Goal: Transaction & Acquisition: Purchase product/service

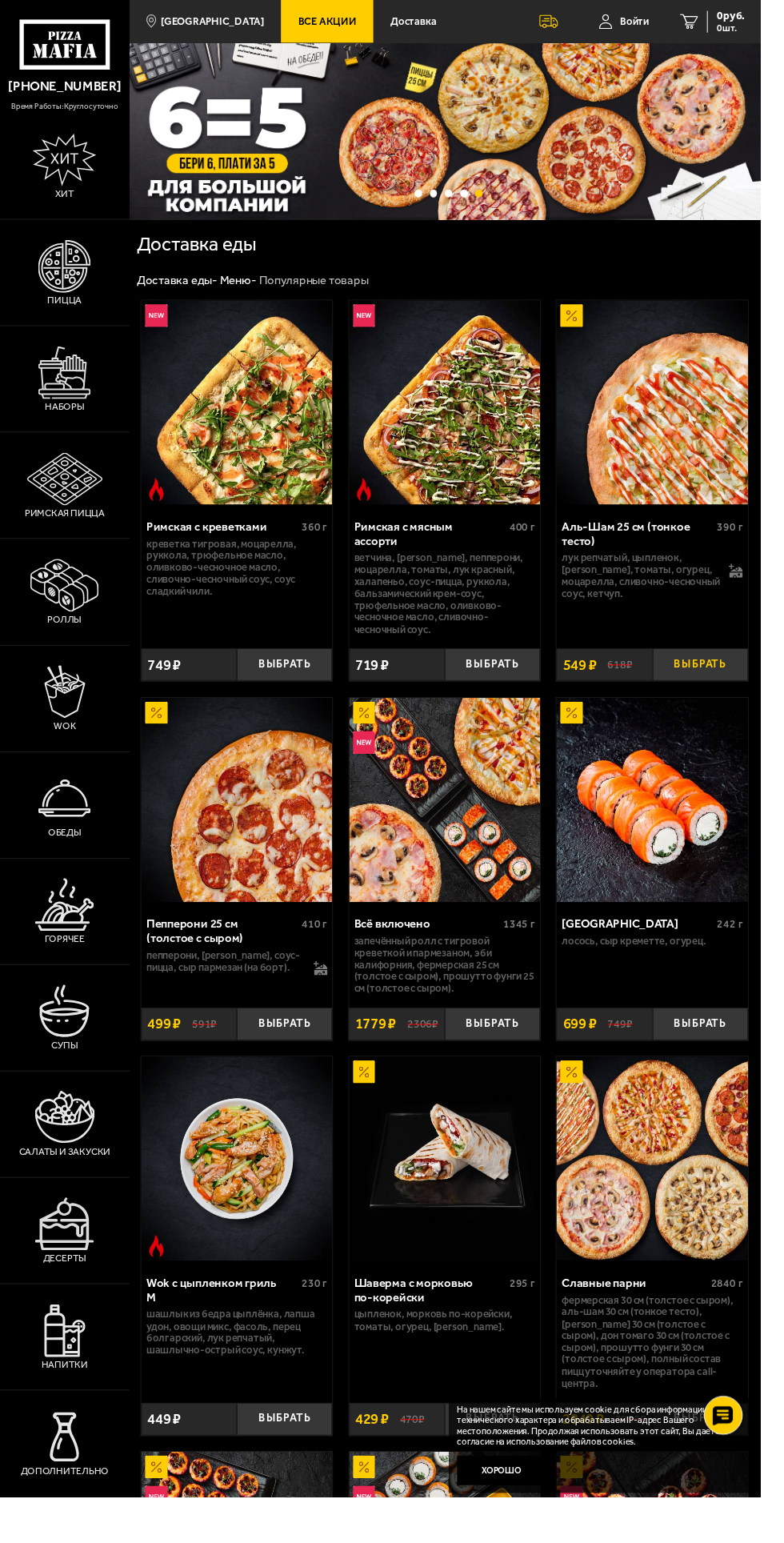
click at [715, 684] on button "Выбрать" at bounding box center [721, 685] width 98 height 34
click at [688, 685] on button "−" at bounding box center [689, 685] width 33 height 34
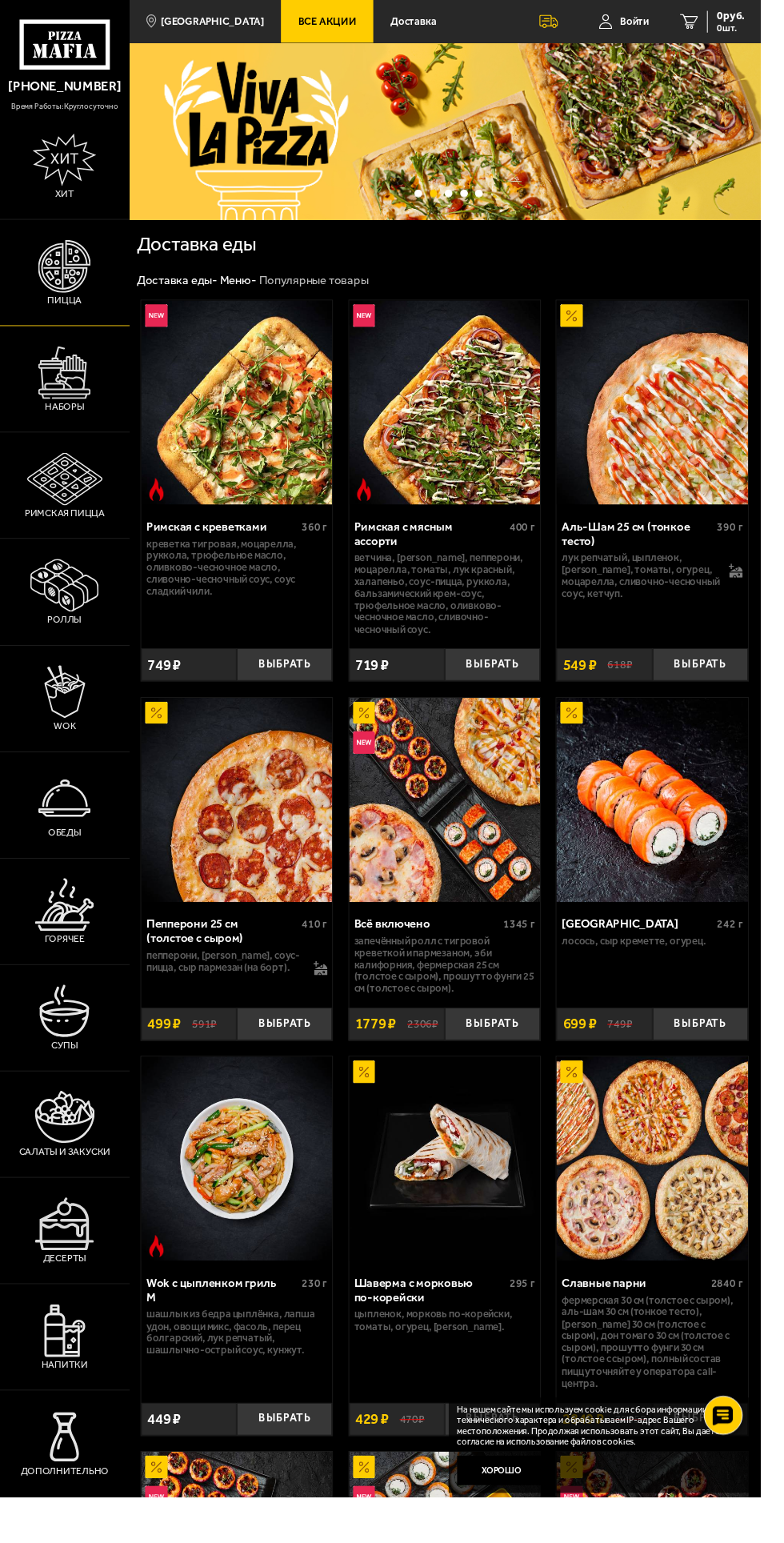
click at [47, 302] on img at bounding box center [66, 275] width 55 height 55
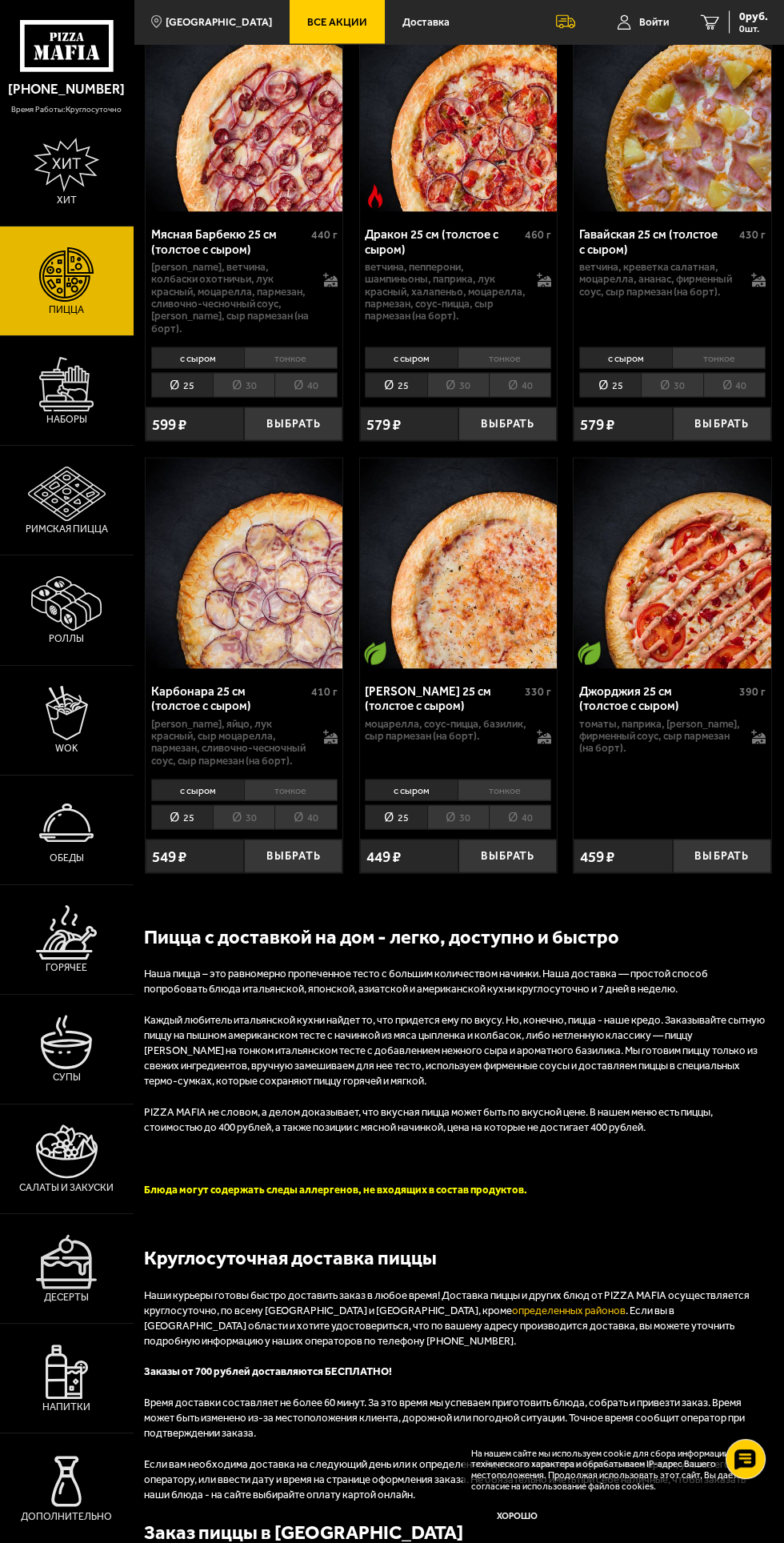
scroll to position [4886, 0]
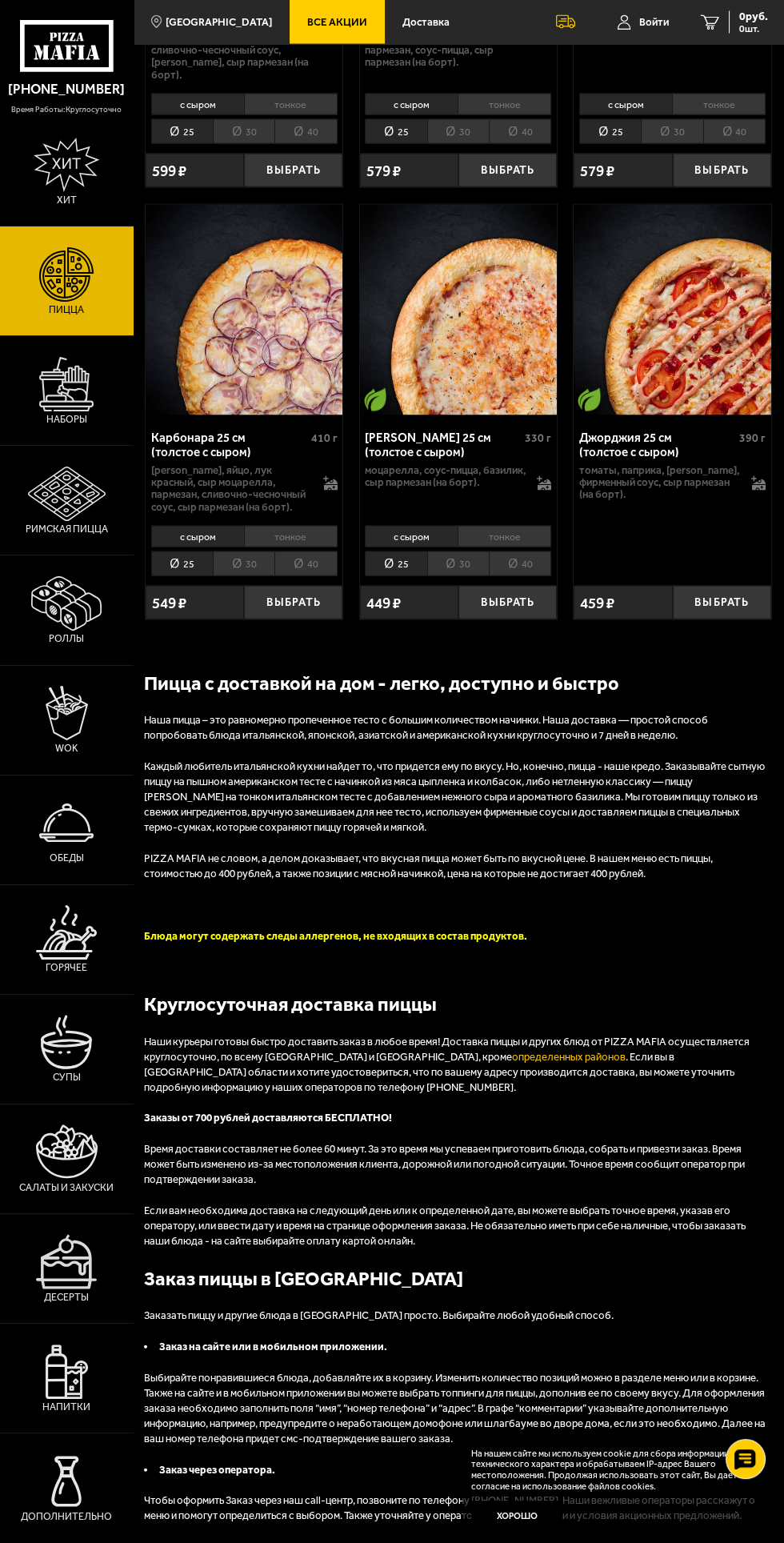
click at [558, 964] on div "Пицца с доставкой на дом - легко, доступно и быстро Наша пицца – это равномерно…" at bounding box center [458, 1096] width 628 height 854
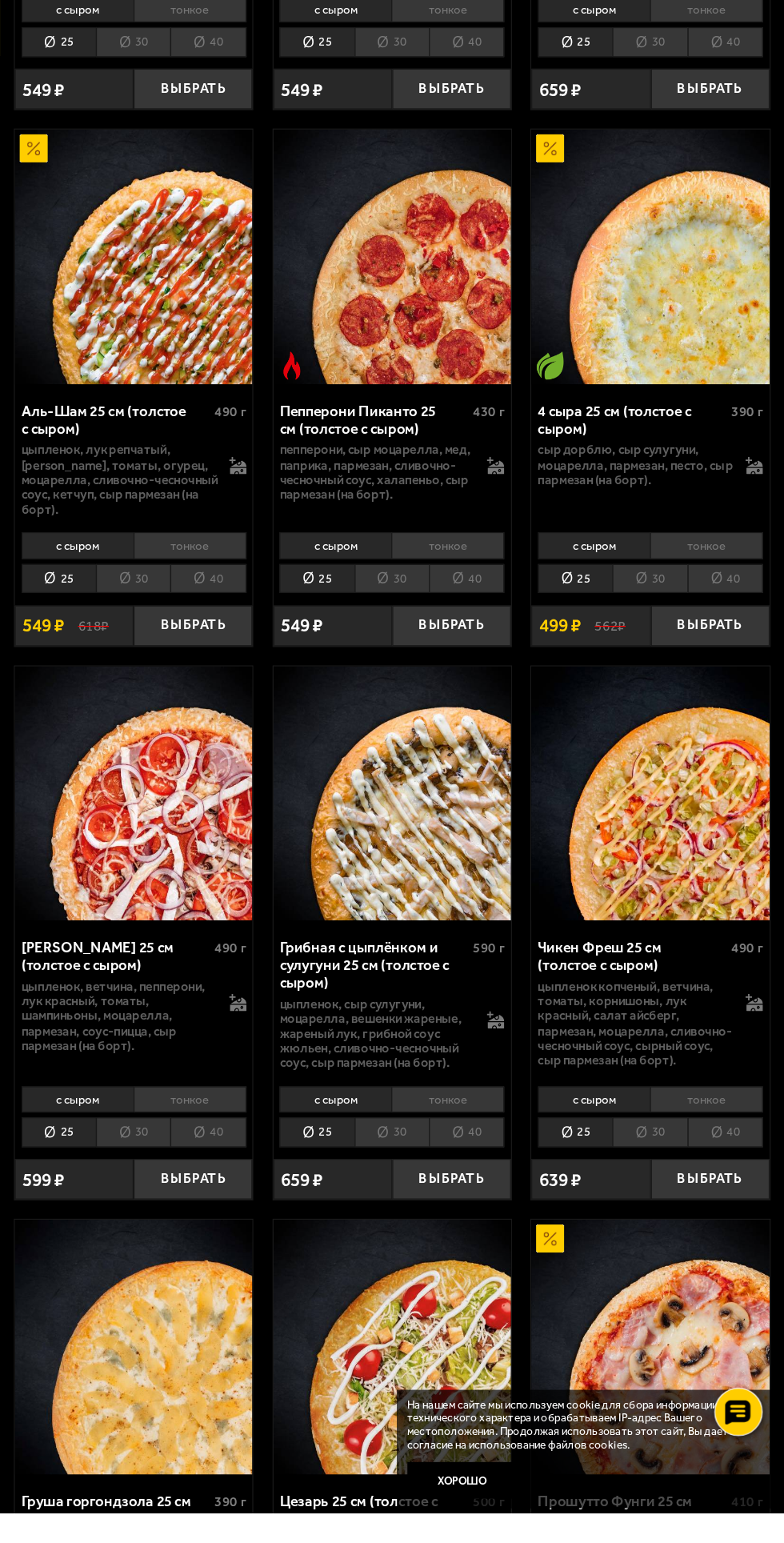
scroll to position [1075, 0]
click at [299, 761] on li "40" at bounding box center [305, 768] width 63 height 24
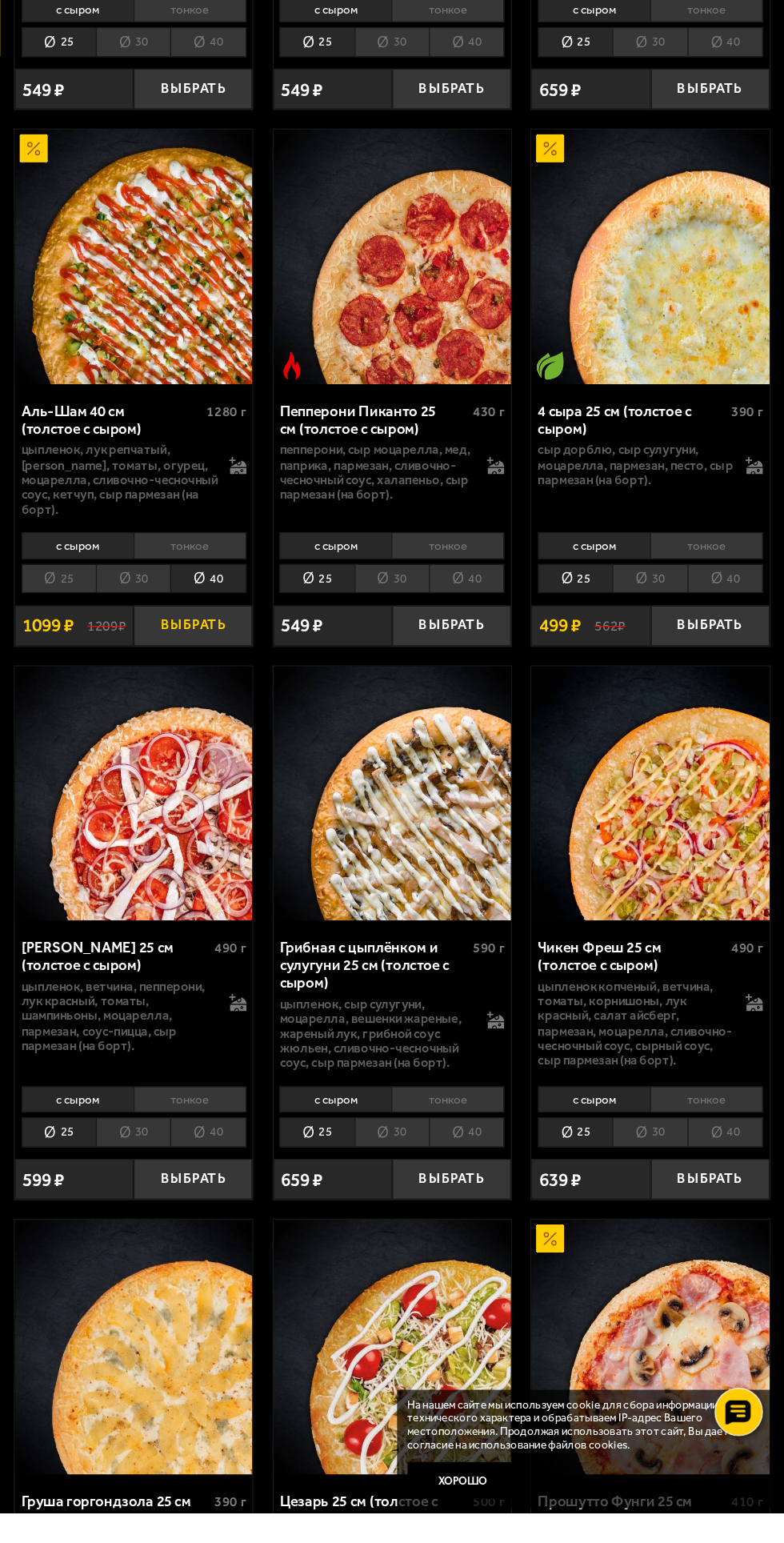
click at [279, 814] on button "Выбрать" at bounding box center [293, 807] width 98 height 34
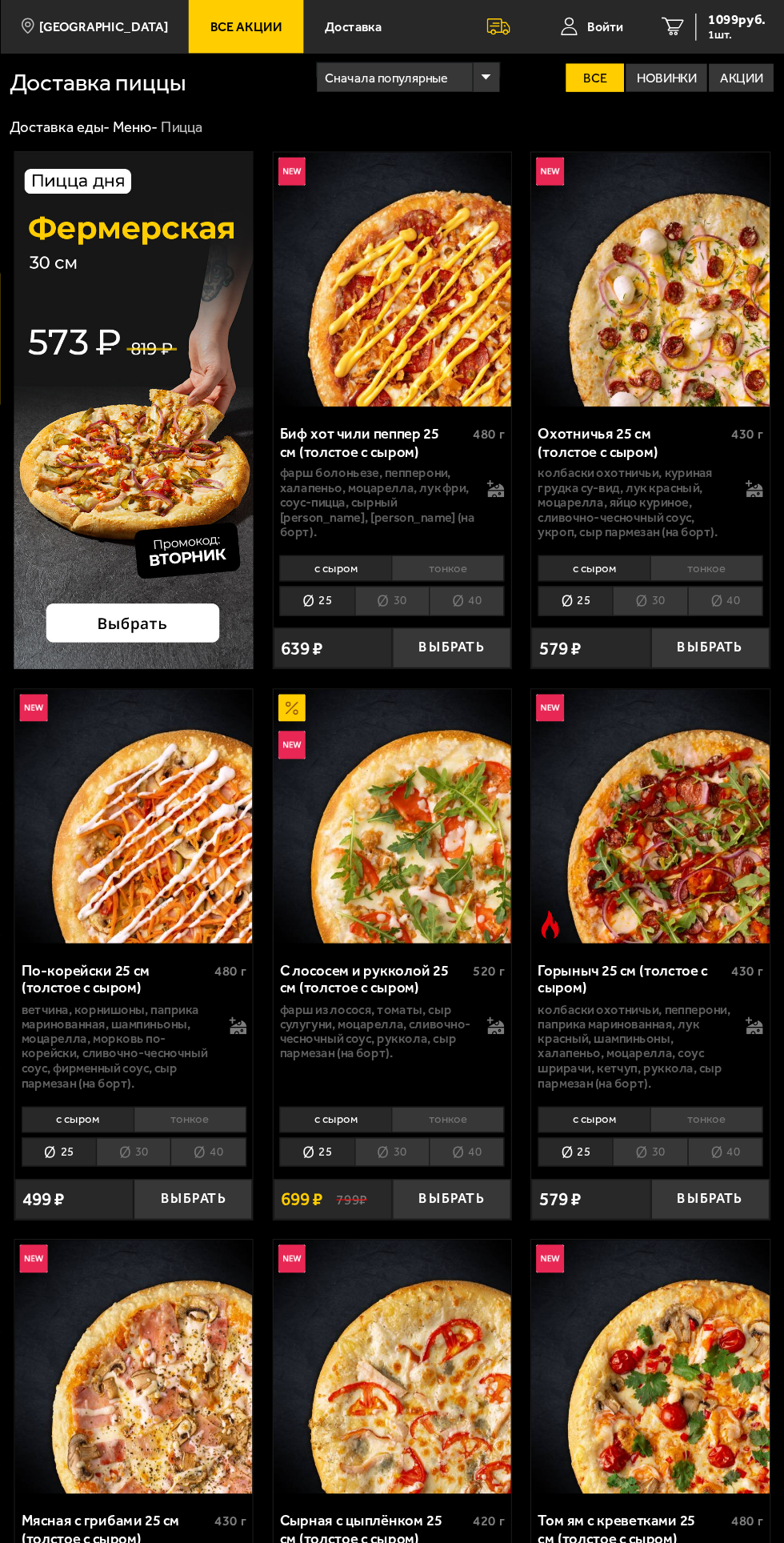
scroll to position [0, 0]
click at [724, 32] on span "1 шт." at bounding box center [743, 28] width 48 height 10
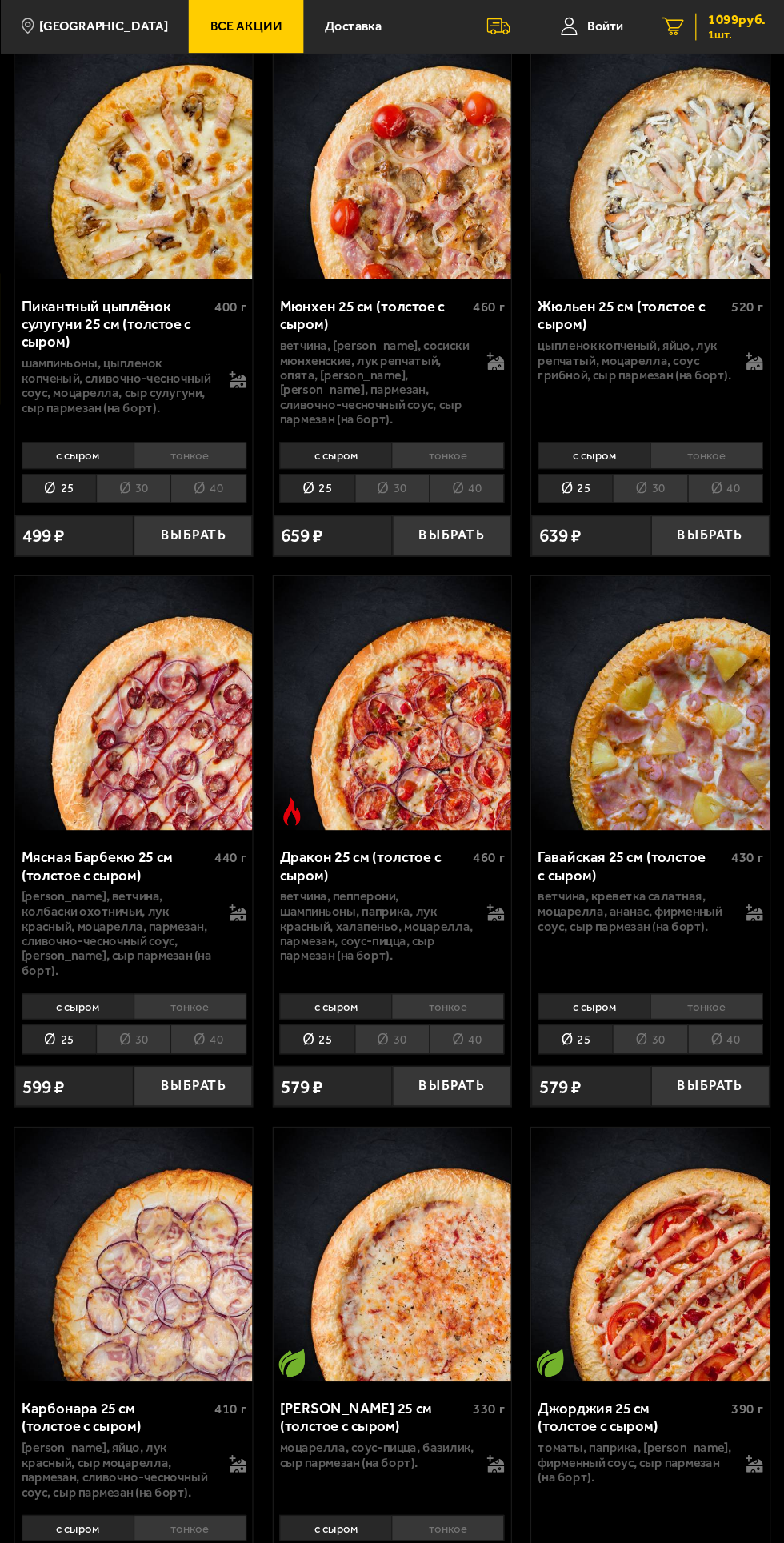
scroll to position [4109, 0]
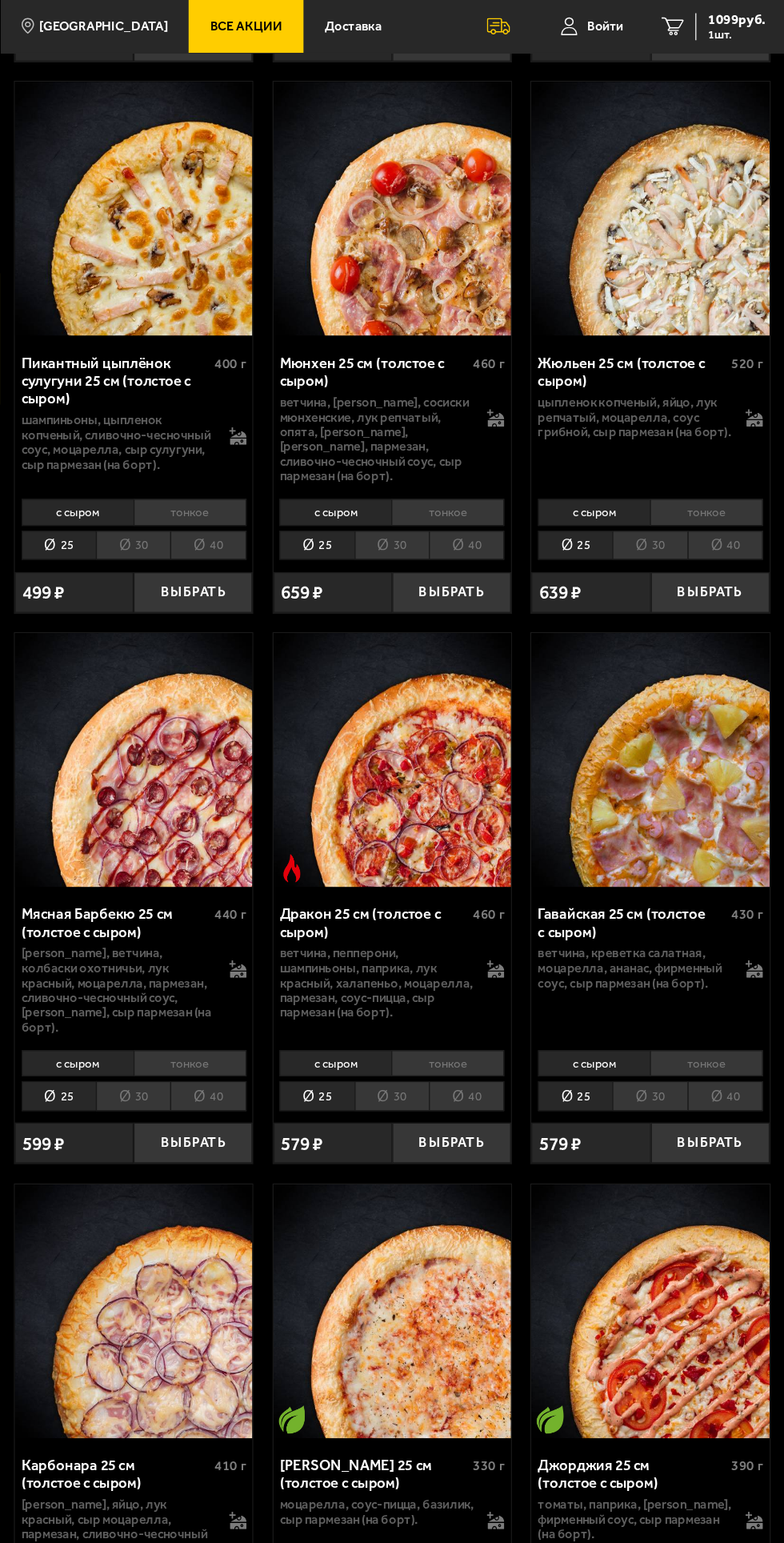
click at [665, 897] on li "30" at bounding box center [672, 908] width 62 height 24
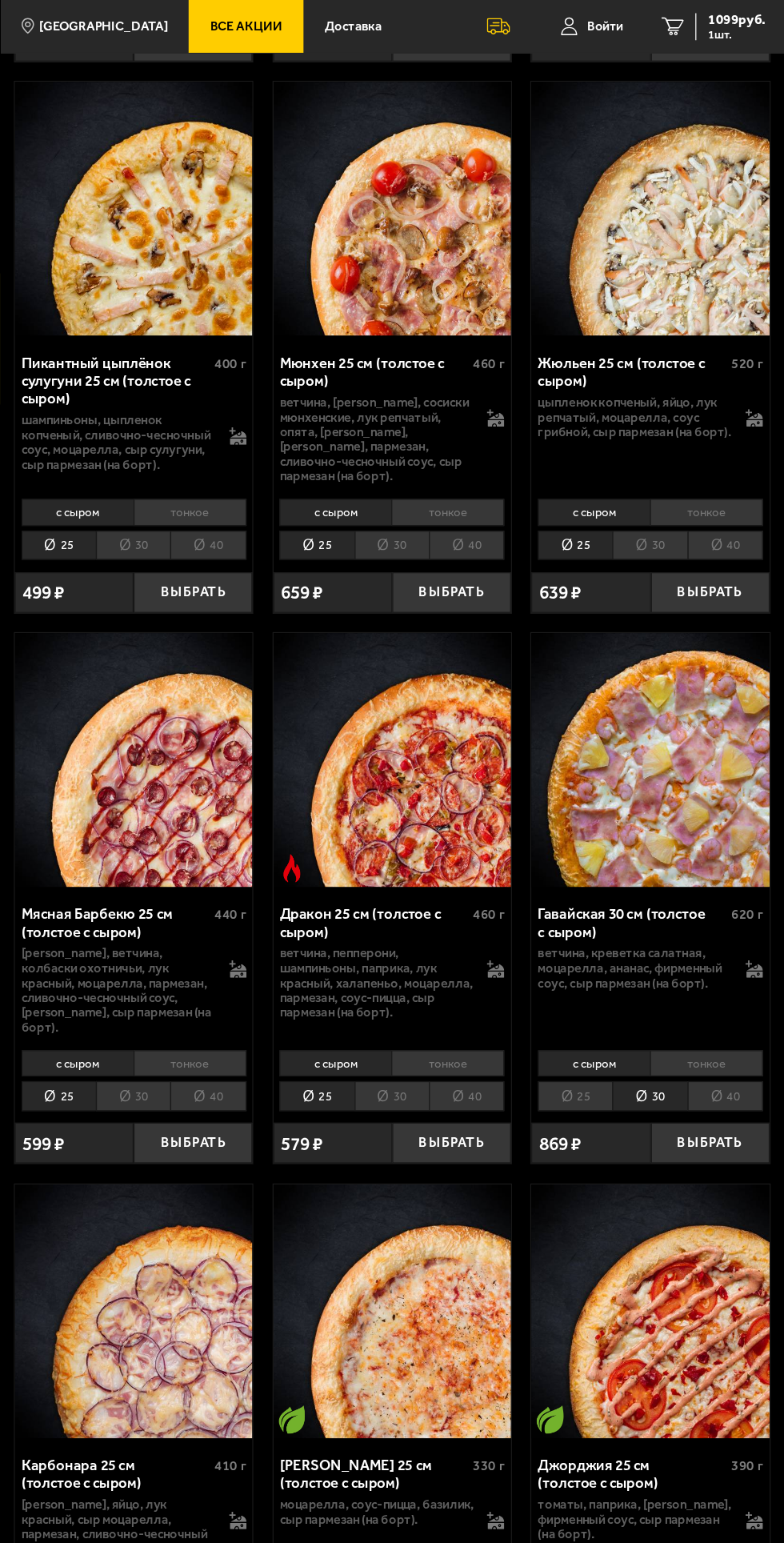
click at [718, 871] on li "тонкое" at bounding box center [719, 882] width 94 height 21
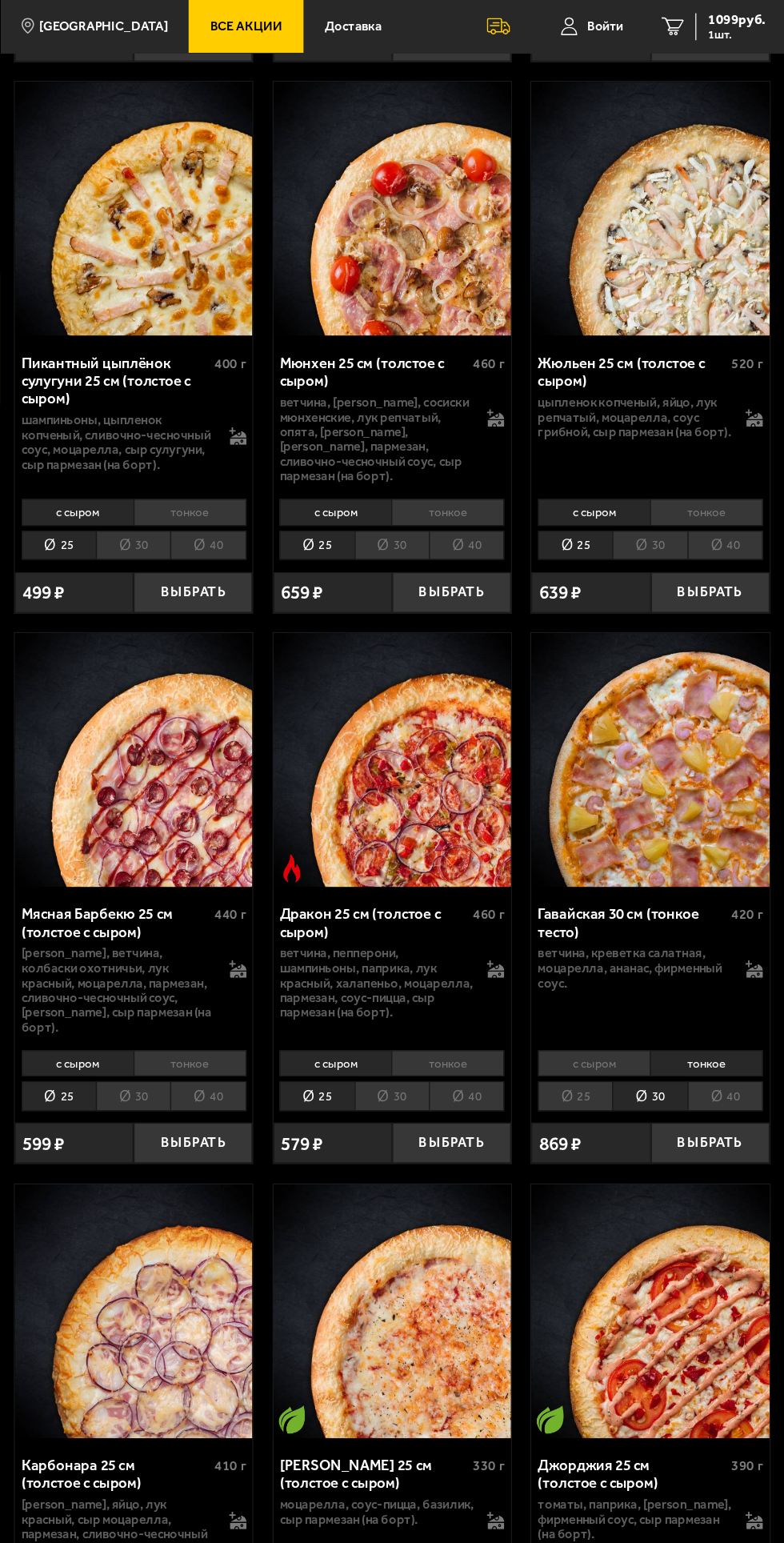
click at [711, 897] on li "40" at bounding box center [734, 908] width 63 height 24
click at [727, 897] on li "40" at bounding box center [734, 908] width 63 height 24
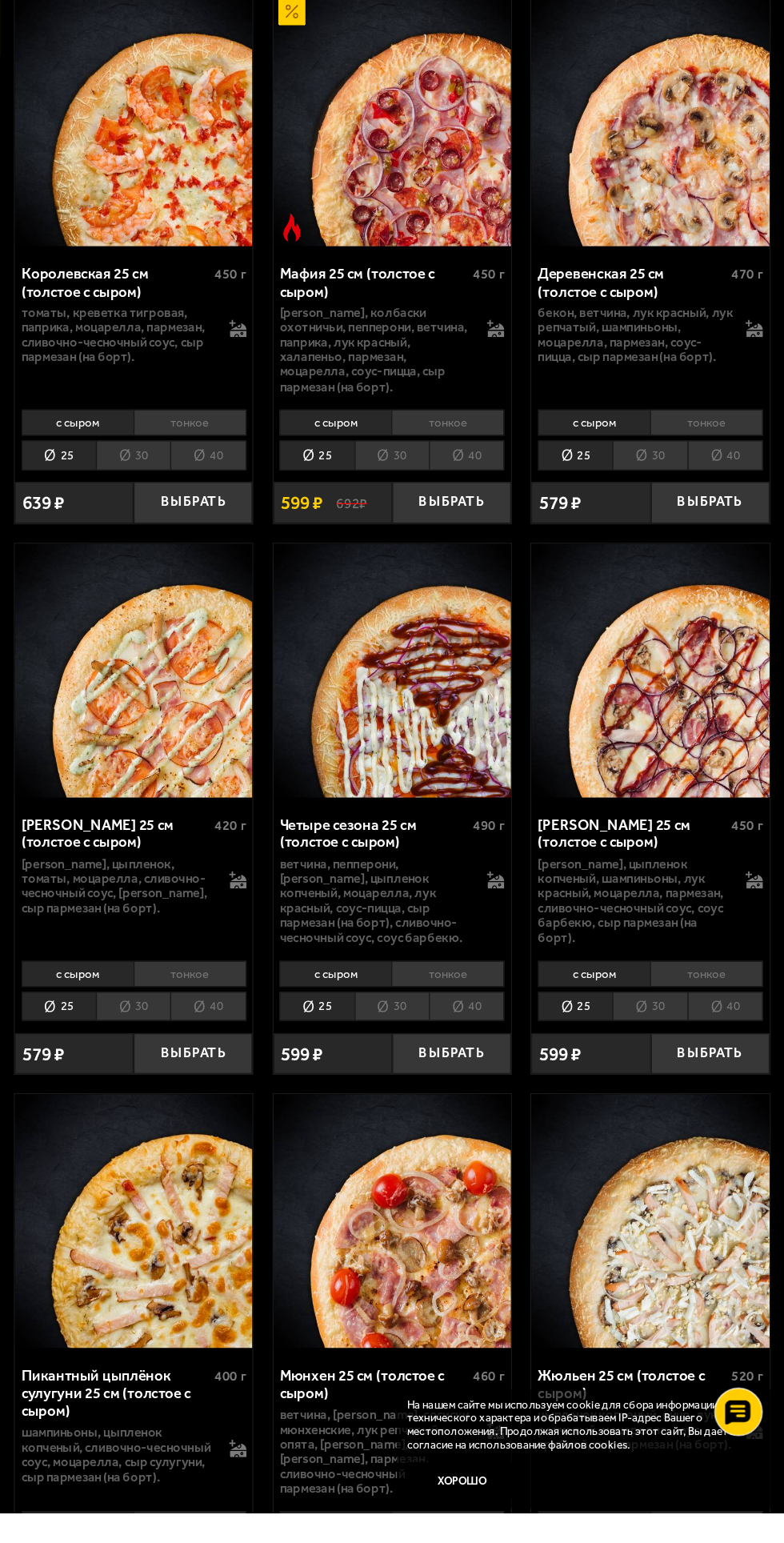
scroll to position [2999, 0]
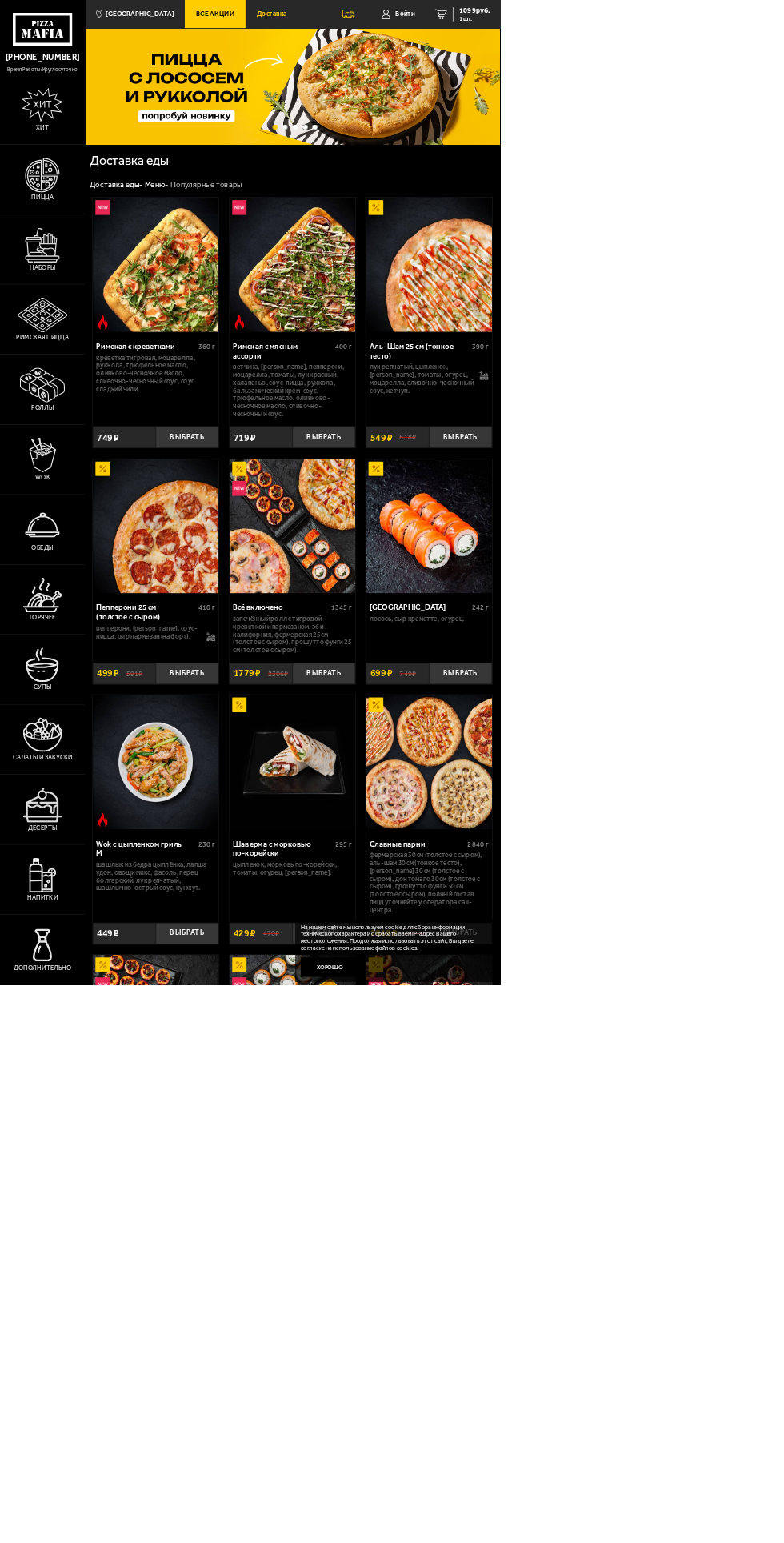
click at [408, 21] on span "Доставка" at bounding box center [425, 22] width 47 height 11
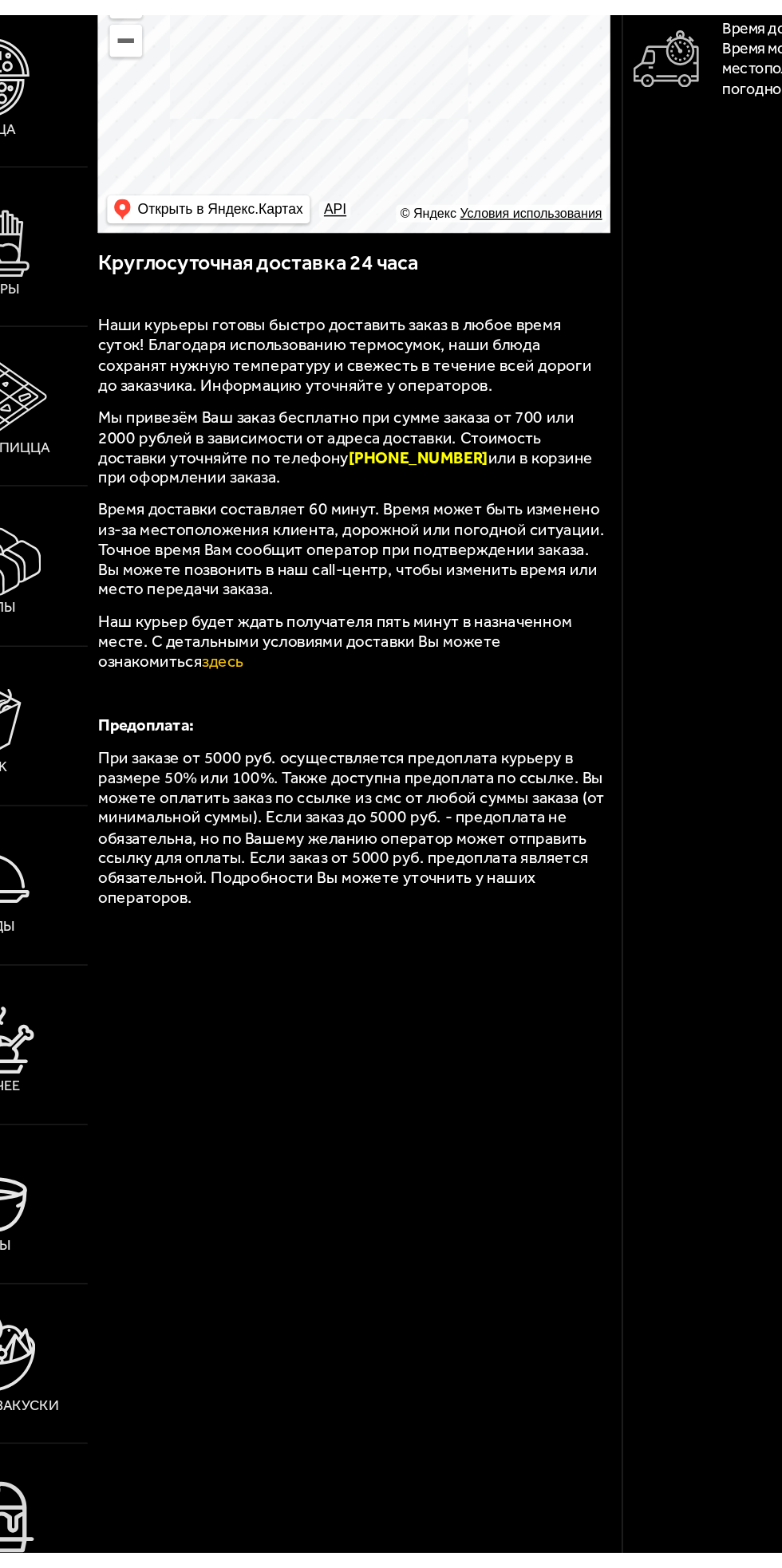
scroll to position [1, 0]
